Goal: Check status: Check status

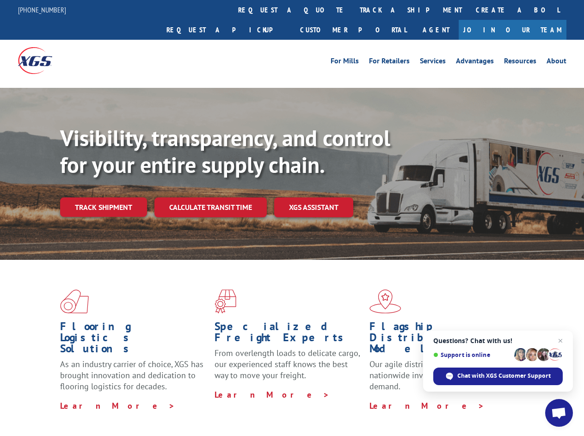
click at [292, 218] on div "Visibility, transparency, and control for your entire supply chain. Track shipm…" at bounding box center [322, 189] width 524 height 129
click at [353, 10] on link "track a shipment" at bounding box center [411, 10] width 116 height 20
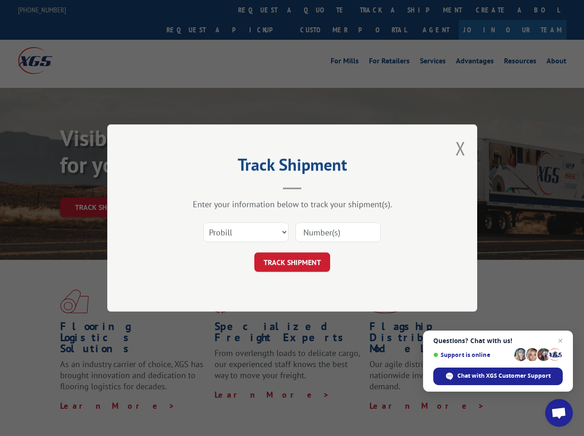
click at [323, 10] on div "Track Shipment Enter your information below to track your shipment(s). Select c…" at bounding box center [292, 218] width 584 height 436
click at [381, 10] on div "Track Shipment Enter your information below to track your shipment(s). Select c…" at bounding box center [292, 218] width 584 height 436
click at [103, 187] on div "Track Shipment Enter your information below to track your shipment(s). Select c…" at bounding box center [292, 218] width 584 height 436
click at [210, 187] on header "Track Shipment" at bounding box center [292, 173] width 277 height 31
click at [314, 187] on header "Track Shipment" at bounding box center [292, 173] width 277 height 31
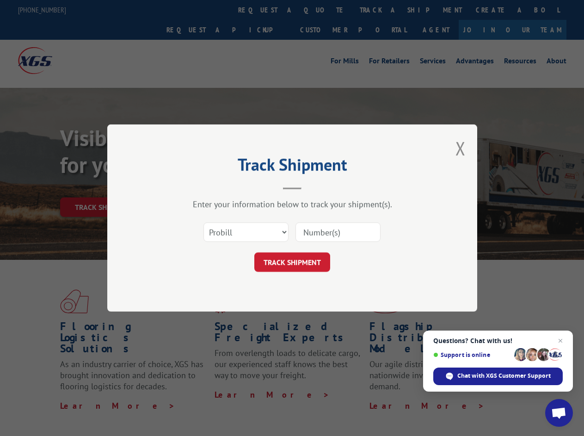
click at [559, 413] on span "Open chat" at bounding box center [558, 413] width 15 height 13
